Goal: Information Seeking & Learning: Learn about a topic

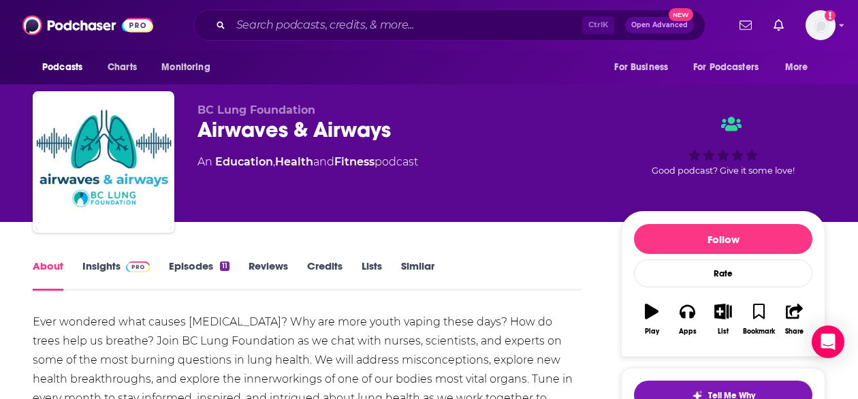
click at [95, 268] on link "Insights" at bounding box center [115, 274] width 67 height 31
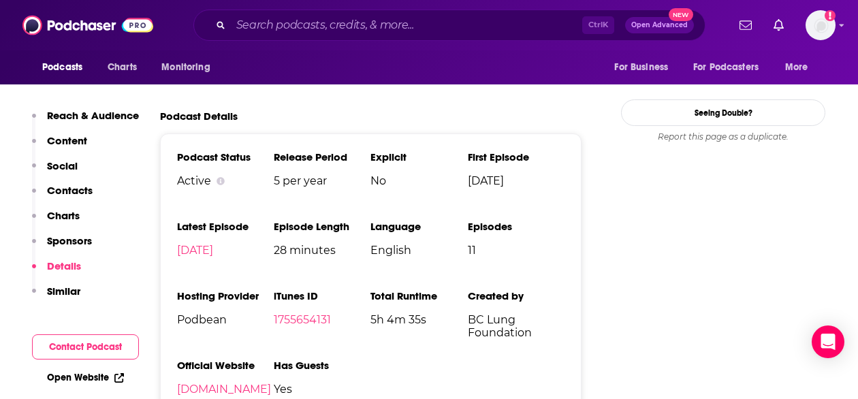
scroll to position [1343, 0]
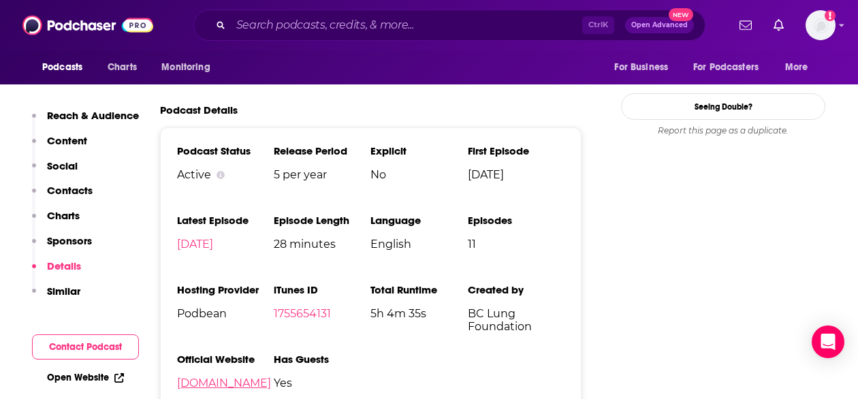
click at [198, 390] on link "bclung.podbean.com" at bounding box center [224, 383] width 94 height 13
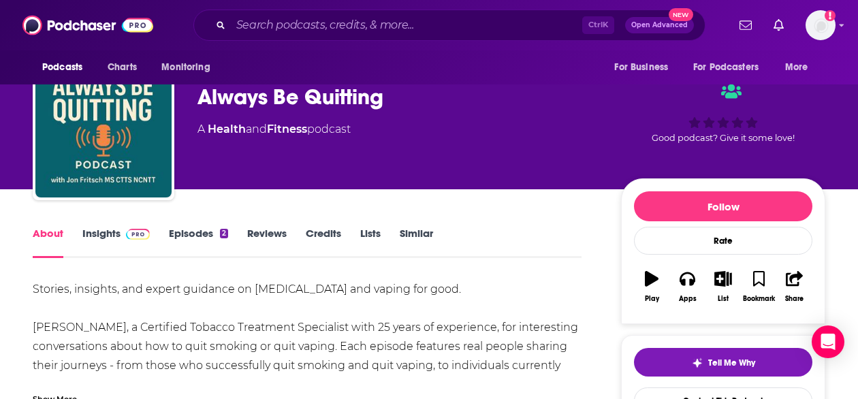
scroll to position [25, 0]
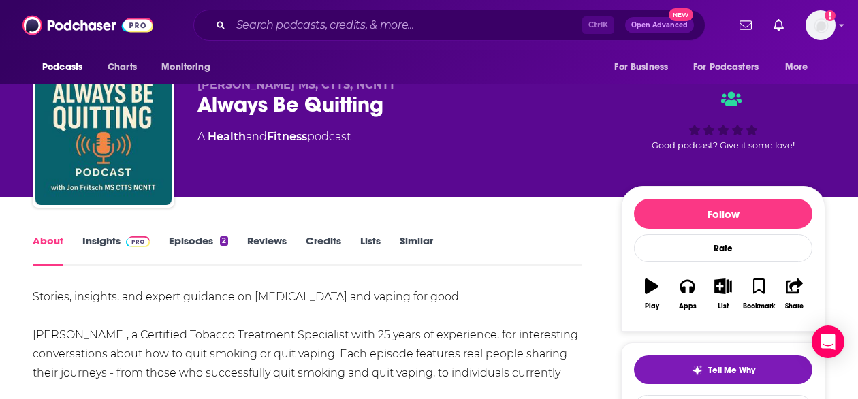
click at [109, 239] on link "Insights" at bounding box center [115, 249] width 67 height 31
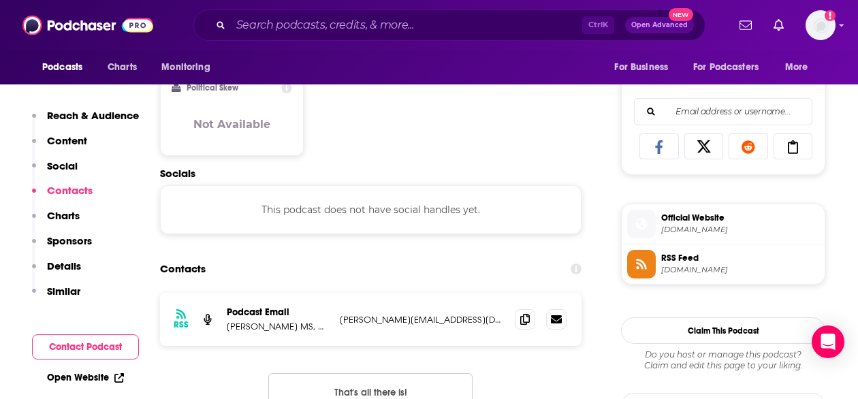
scroll to position [845, 0]
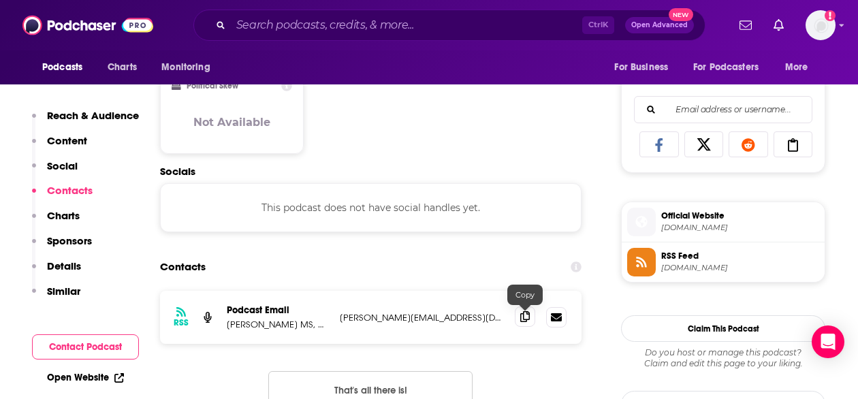
click at [524, 317] on icon at bounding box center [525, 316] width 10 height 11
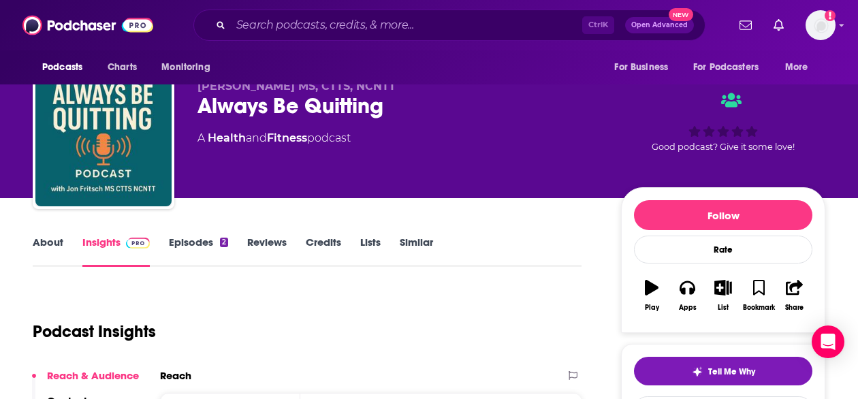
scroll to position [0, 0]
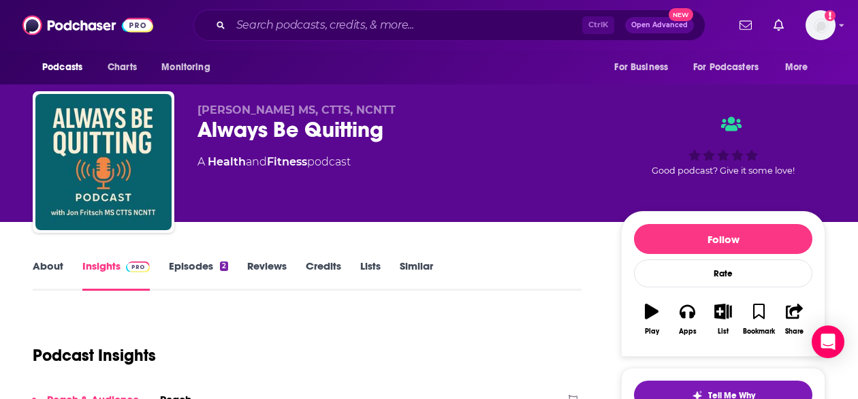
click at [45, 266] on link "About" at bounding box center [48, 274] width 31 height 31
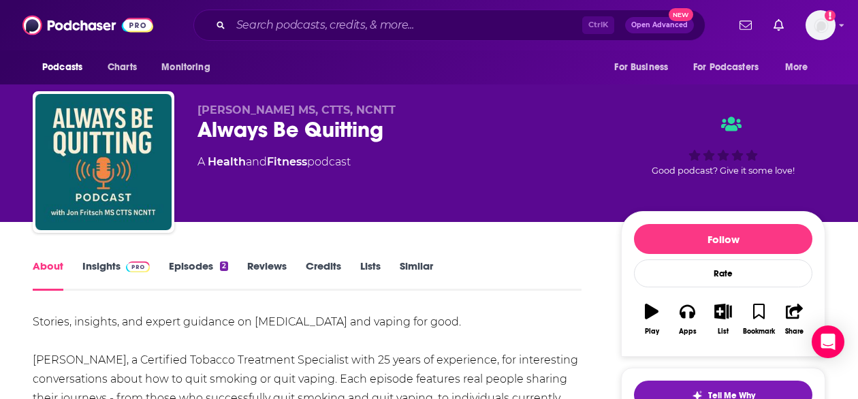
click at [108, 269] on link "Insights" at bounding box center [115, 274] width 67 height 31
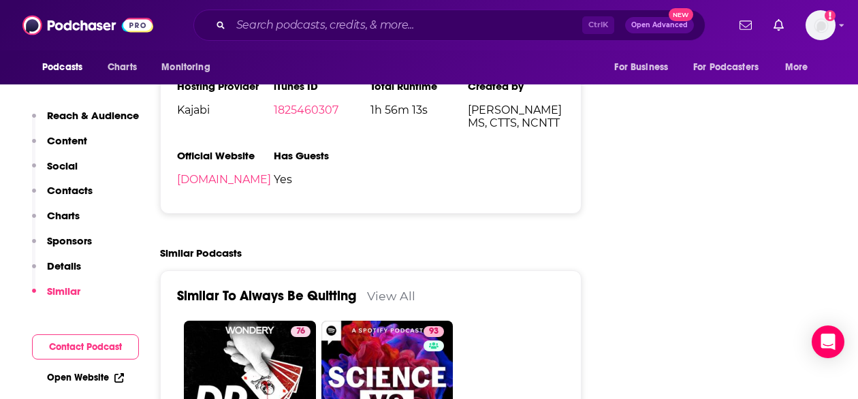
scroll to position [1688, 0]
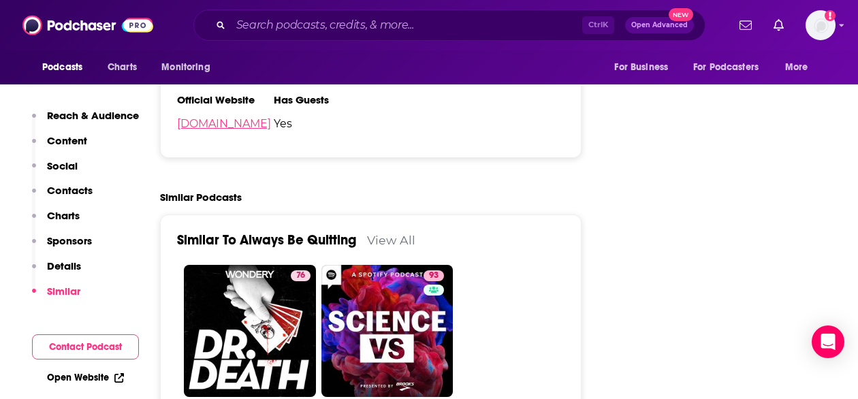
click at [212, 125] on link "alwaysbequitting.com" at bounding box center [224, 123] width 94 height 13
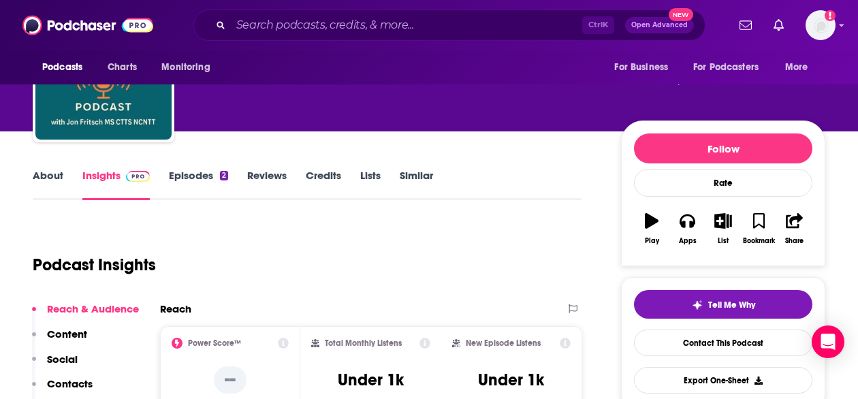
scroll to position [0, 0]
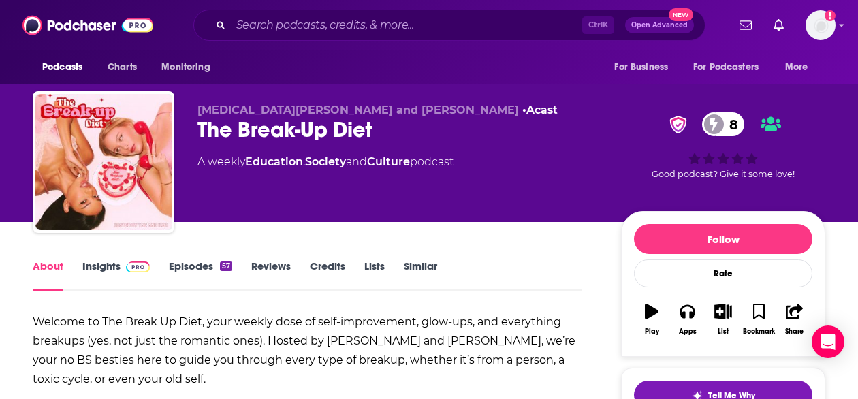
click at [106, 270] on link "Insights" at bounding box center [115, 274] width 67 height 31
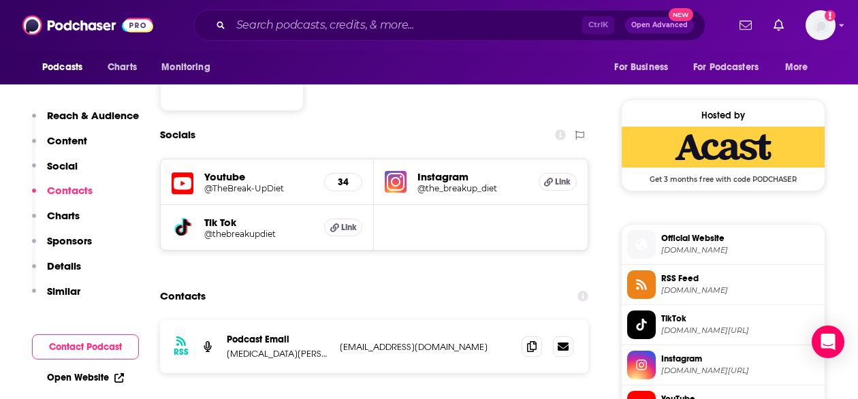
scroll to position [978, 0]
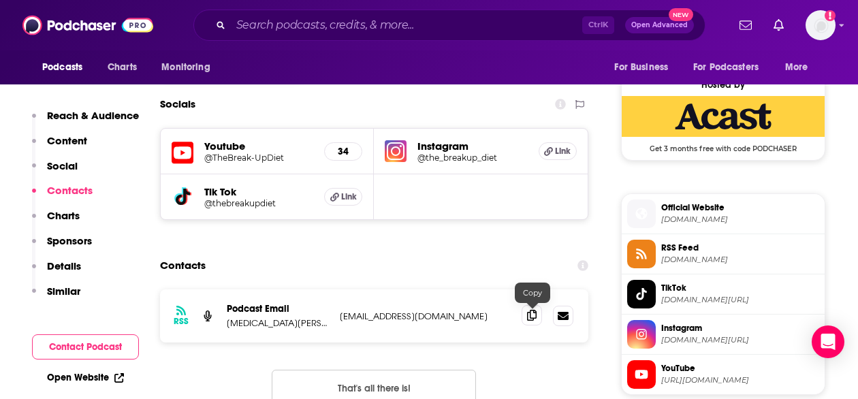
click at [530, 317] on icon at bounding box center [532, 315] width 10 height 11
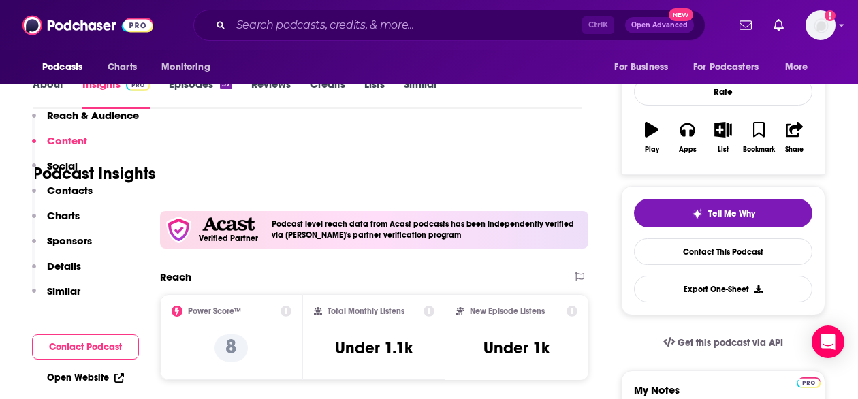
scroll to position [0, 0]
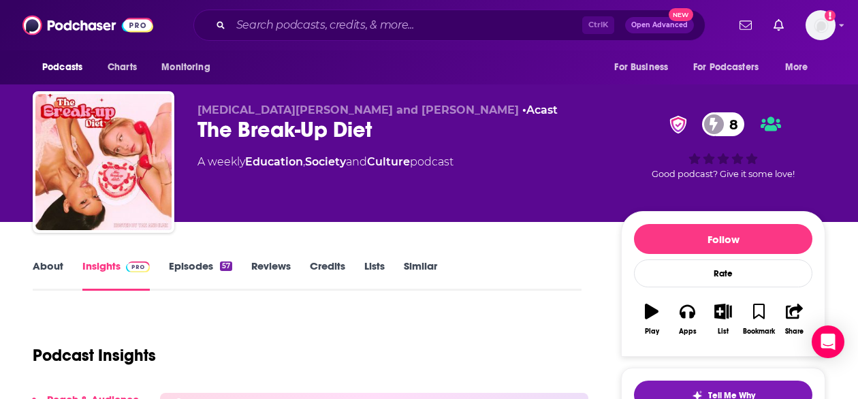
click at [38, 269] on link "About" at bounding box center [48, 274] width 31 height 31
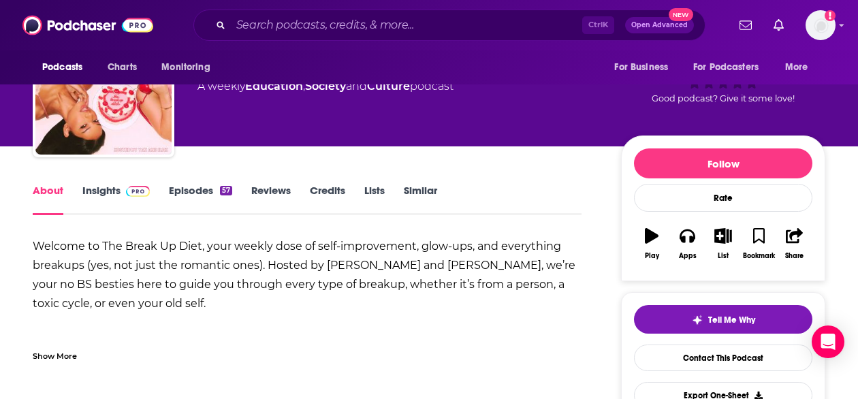
scroll to position [76, 0]
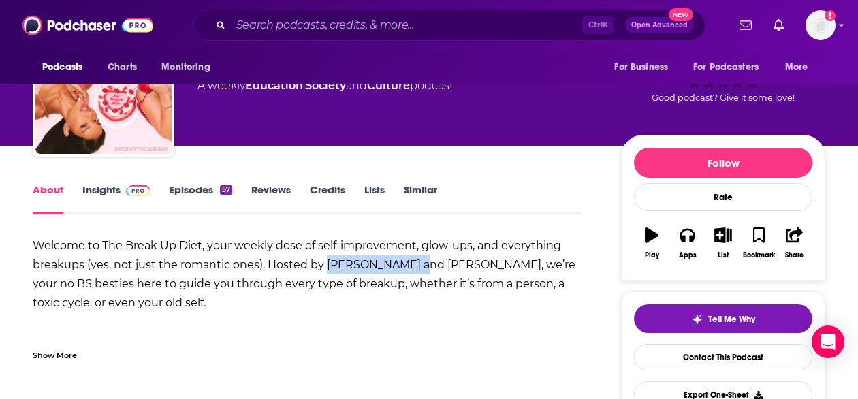
drag, startPoint x: 326, startPoint y: 265, endPoint x: 413, endPoint y: 270, distance: 88.0
click at [413, 270] on strong "Welcome to The Break Up Diet, your weekly dose of [MEDICAL_DATA], glow-ups, and…" at bounding box center [304, 274] width 543 height 70
copy strong "Yasmin and Ilma"
click at [105, 185] on link "Insights" at bounding box center [115, 198] width 67 height 31
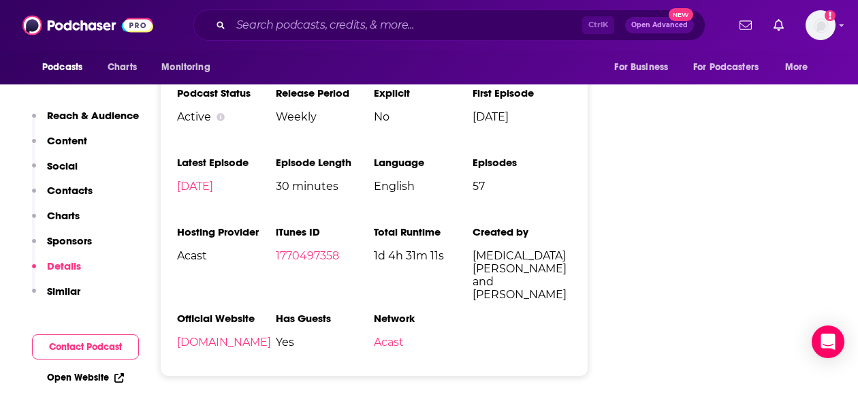
scroll to position [1685, 0]
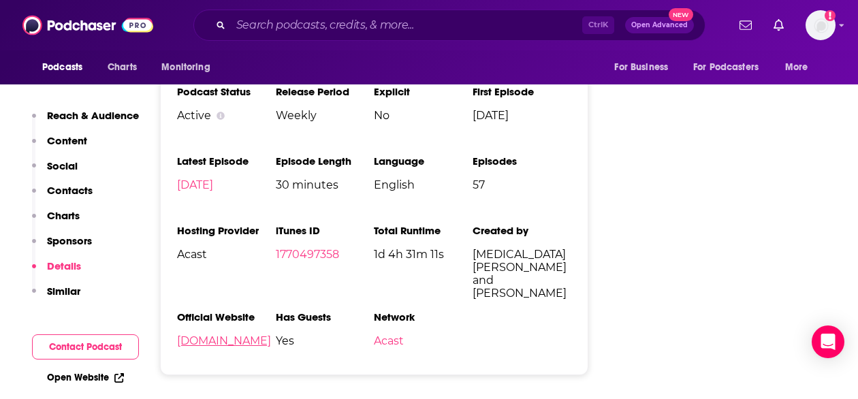
click at [221, 337] on link "[DOMAIN_NAME]" at bounding box center [224, 340] width 94 height 13
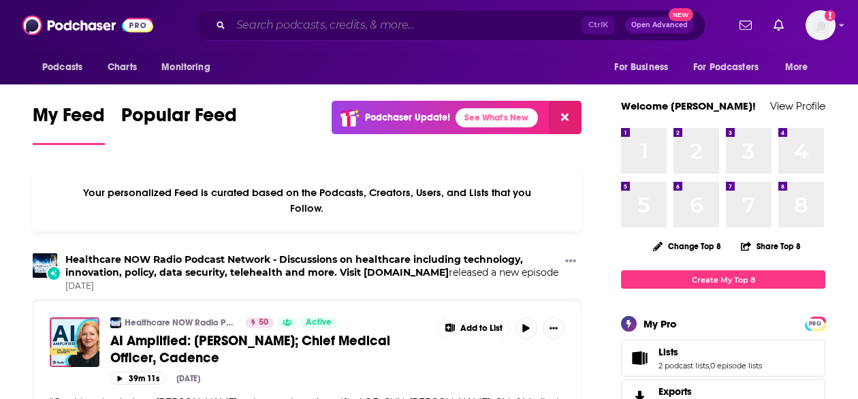
click at [317, 26] on input "Search podcasts, credits, & more..." at bounding box center [406, 25] width 351 height 22
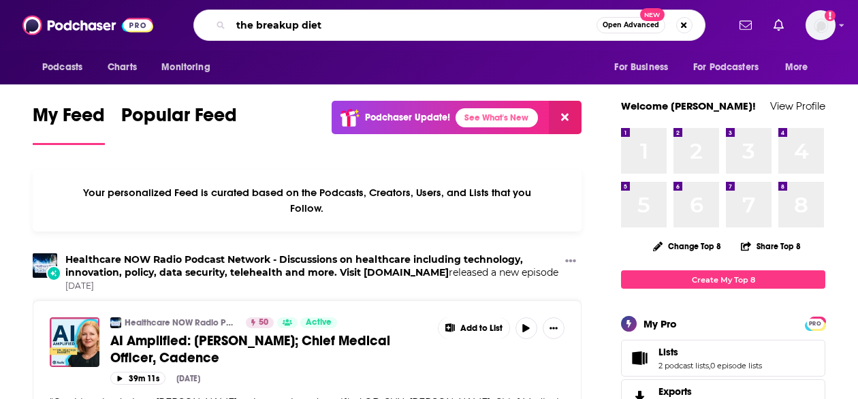
type input "the breakup diet"
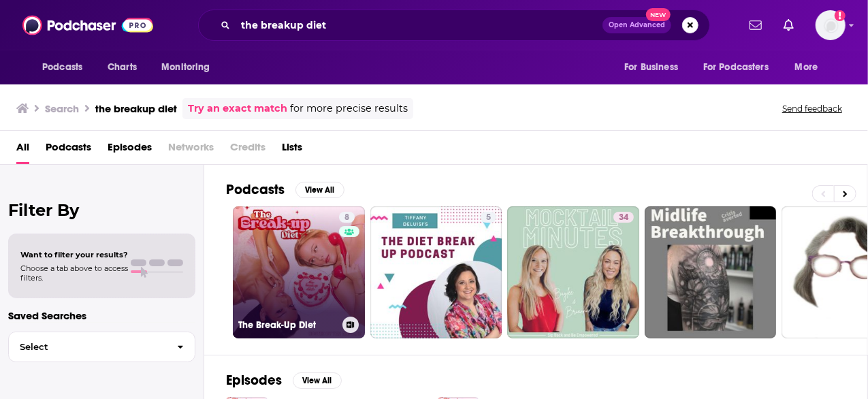
click at [332, 281] on link "8 The Break-Up Diet" at bounding box center [299, 272] width 132 height 132
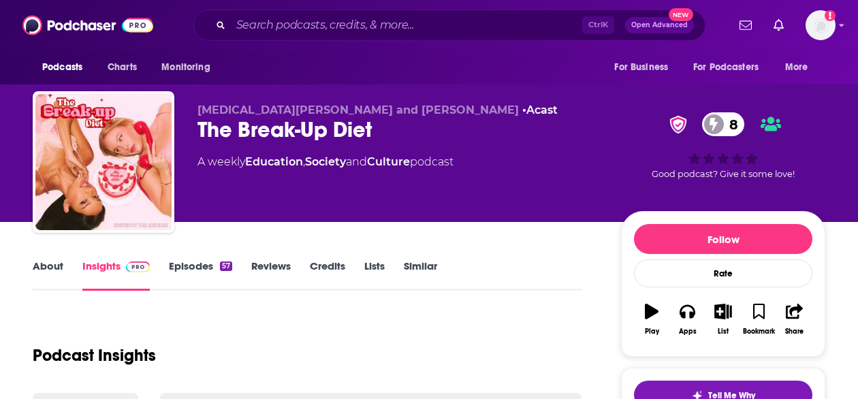
click at [206, 266] on link "Episodes 57" at bounding box center [200, 274] width 63 height 31
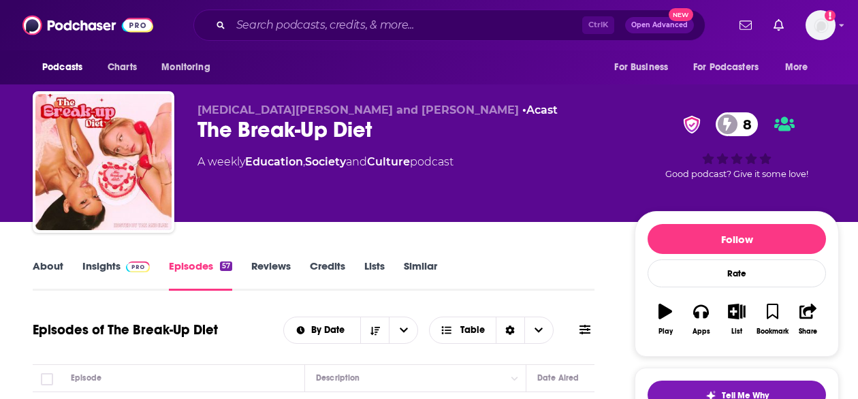
click at [121, 269] on span at bounding box center [135, 265] width 29 height 13
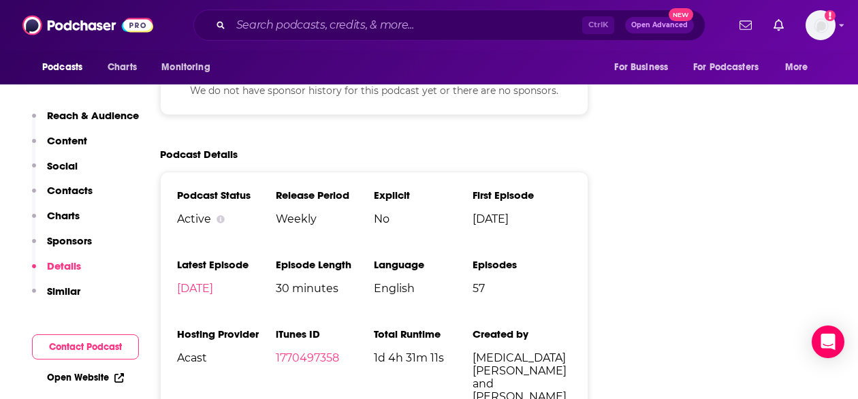
scroll to position [1583, 0]
